Goal: Task Accomplishment & Management: Complete application form

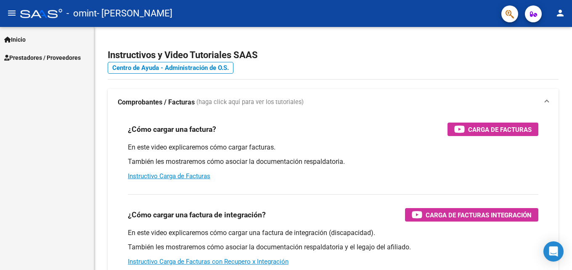
click at [30, 56] on span "Prestadores / Proveedores" at bounding box center [42, 57] width 77 height 9
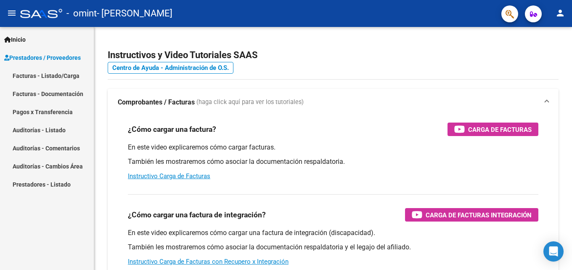
click at [53, 76] on link "Facturas - Listado/Carga" at bounding box center [47, 76] width 94 height 18
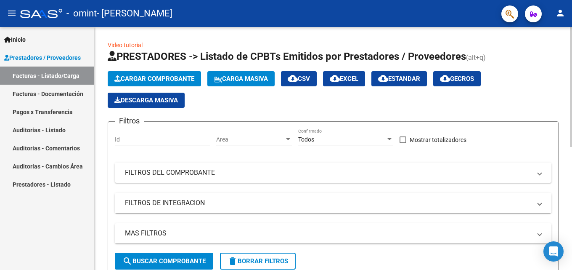
click at [148, 76] on span "Cargar Comprobante" at bounding box center [154, 79] width 80 height 8
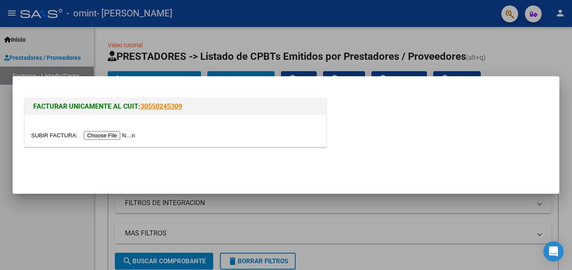
click at [128, 136] on input "file" at bounding box center [84, 135] width 106 height 9
click at [101, 133] on input "file" at bounding box center [84, 135] width 106 height 9
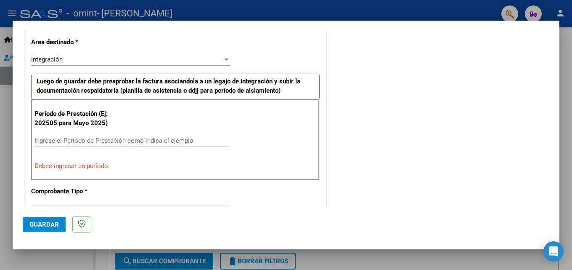
scroll to position [197, 0]
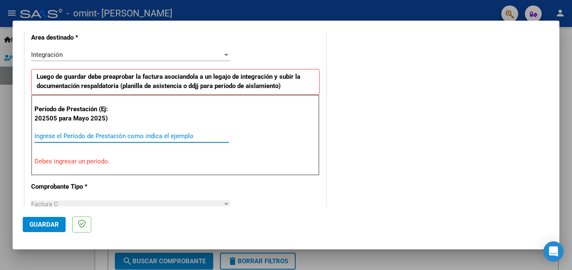
click at [182, 132] on input "Ingrese el Período de Prestación como indica el ejemplo" at bounding box center [132, 136] width 194 height 8
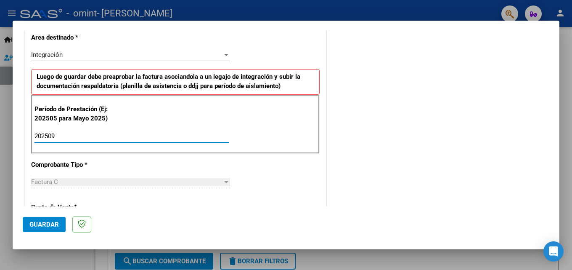
type input "202509"
click at [383, 155] on div "COMENTARIOS Comentarios del Prestador / Gerenciador:" at bounding box center [438, 209] width 221 height 732
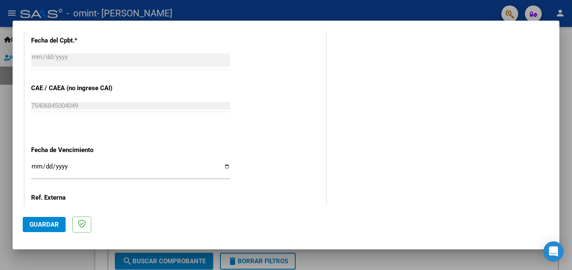
scroll to position [519, 0]
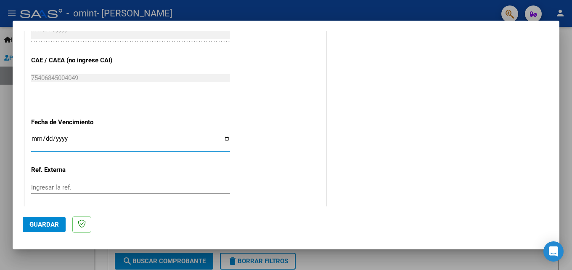
click at [224, 138] on input "Ingresar la fecha" at bounding box center [130, 141] width 199 height 13
type input "[DATE]"
click at [51, 221] on span "Guardar" at bounding box center [43, 225] width 29 height 8
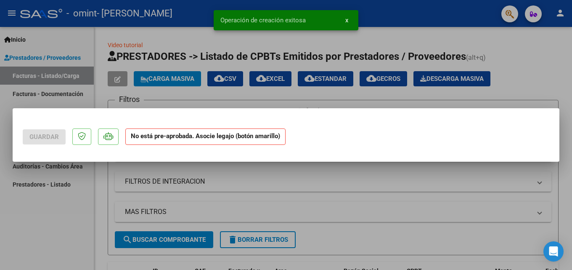
scroll to position [0, 0]
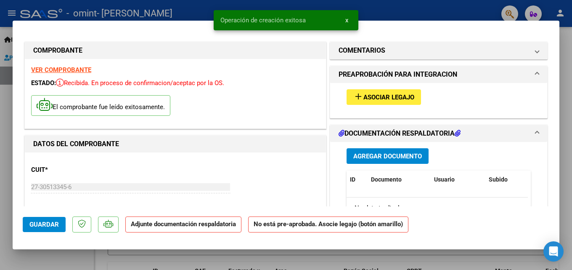
click at [396, 96] on span "Asociar Legajo" at bounding box center [389, 97] width 51 height 8
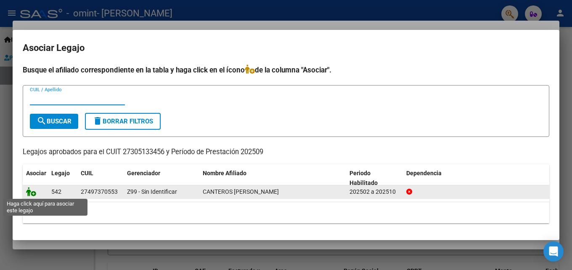
click at [32, 191] on icon at bounding box center [31, 191] width 10 height 9
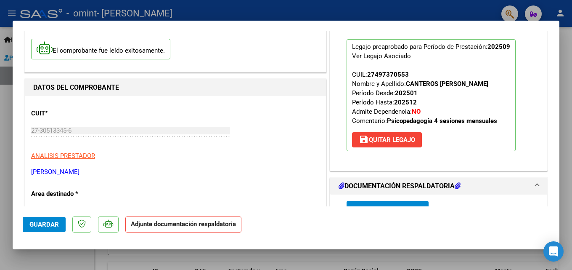
scroll to position [70, 0]
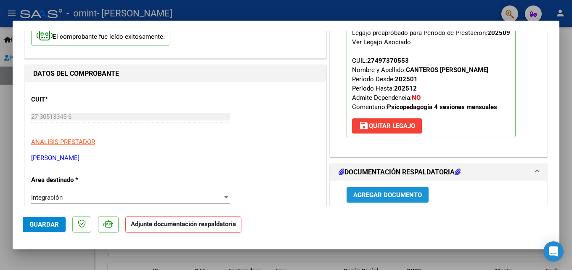
click at [410, 195] on span "Agregar Documento" at bounding box center [388, 195] width 69 height 8
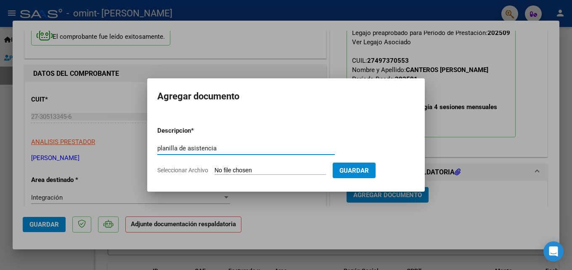
type input "planilla de asistencia"
click at [232, 170] on input "Seleccionar Archivo" at bounding box center [271, 171] width 112 height 8
type input "C:\fakepath\Canteros [DATE].pdf"
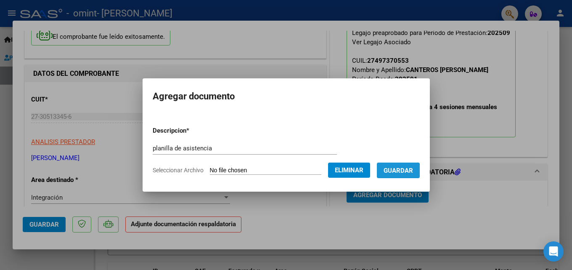
click at [401, 173] on span "Guardar" at bounding box center [398, 171] width 29 height 8
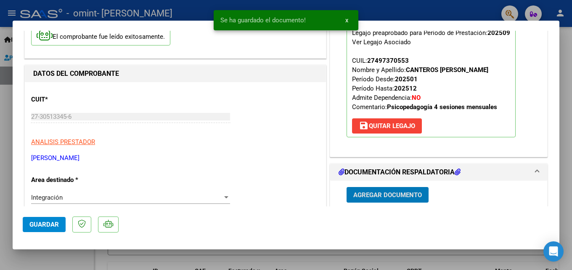
click at [393, 196] on span "Agregar Documento" at bounding box center [388, 195] width 69 height 8
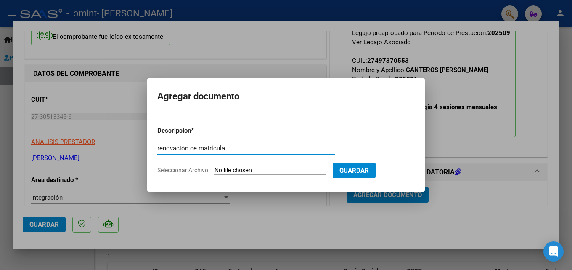
type input "renovación de matrícula"
click at [242, 170] on input "Seleccionar Archivo" at bounding box center [271, 171] width 112 height 8
type input "C:\fakepath\matricula [PERSON_NAME].pdf"
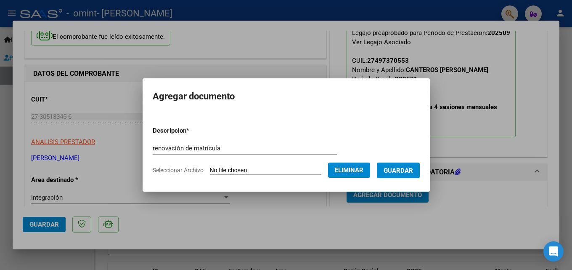
click at [413, 170] on span "Guardar" at bounding box center [398, 171] width 29 height 8
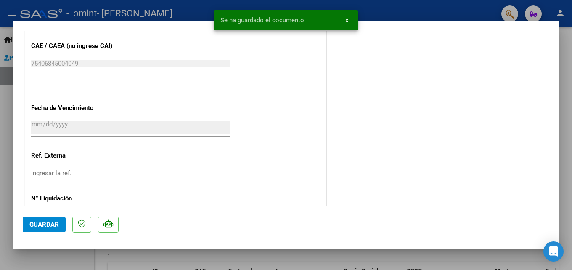
scroll to position [578, 0]
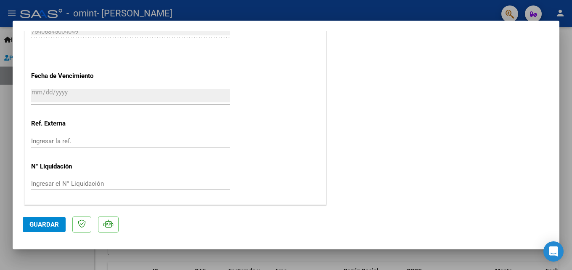
click at [55, 229] on button "Guardar" at bounding box center [44, 224] width 43 height 15
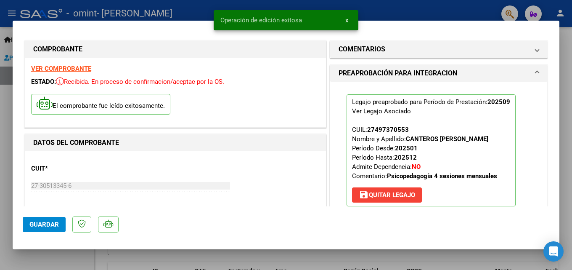
scroll to position [0, 0]
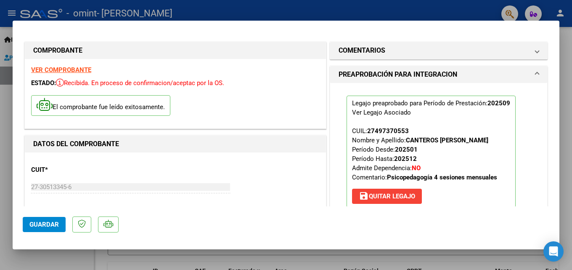
click at [565, 132] on div at bounding box center [286, 135] width 572 height 270
type input "$ 0,00"
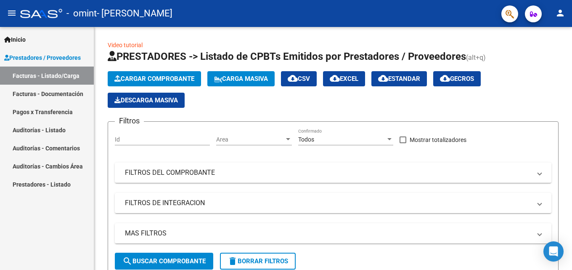
click at [60, 91] on link "Facturas - Documentación" at bounding box center [47, 94] width 94 height 18
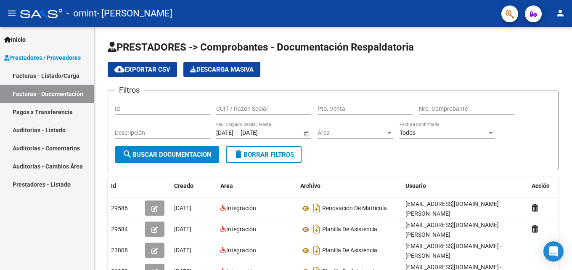
click at [559, 12] on mat-icon "person" at bounding box center [561, 13] width 10 height 10
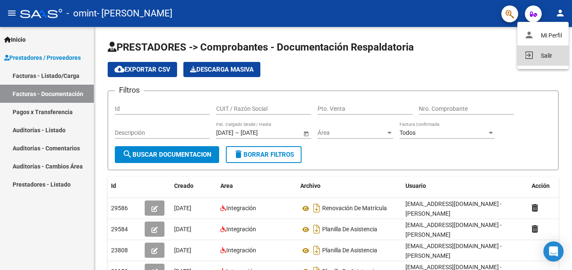
click at [548, 56] on button "exit_to_app Salir" at bounding box center [543, 55] width 51 height 20
